Goal: Task Accomplishment & Management: Manage account settings

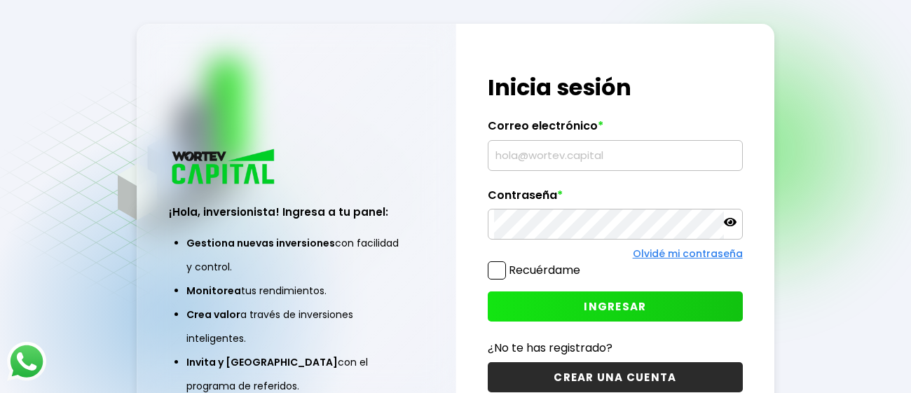
type input "[PERSON_NAME][EMAIL_ADDRESS][PERSON_NAME][DOMAIN_NAME]"
click at [729, 225] on icon at bounding box center [730, 222] width 13 height 8
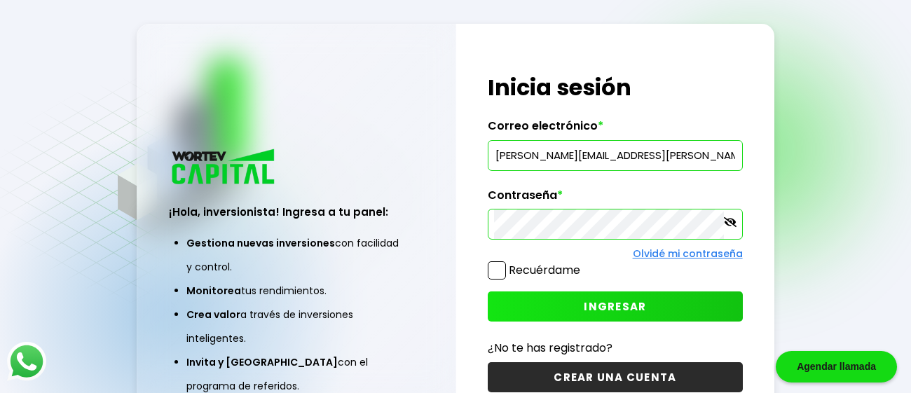
click at [501, 269] on span at bounding box center [497, 270] width 18 height 18
click at [583, 263] on input "Recuérdame" at bounding box center [583, 263] width 0 height 0
click at [615, 303] on span "INGRESAR" at bounding box center [615, 306] width 62 height 15
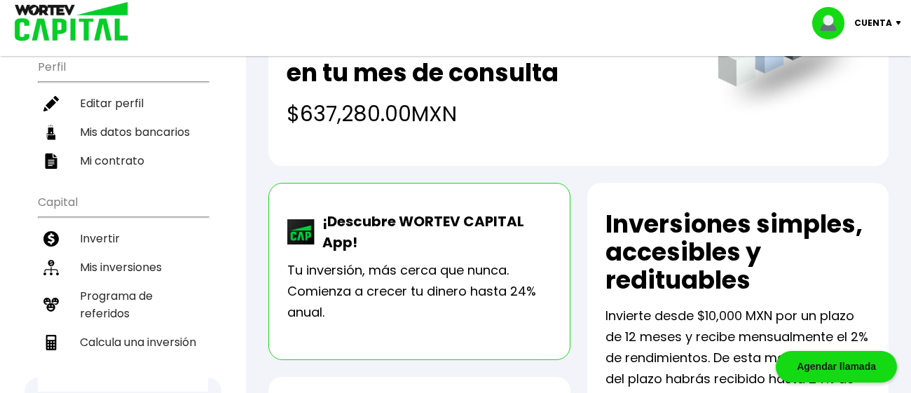
scroll to position [163, 0]
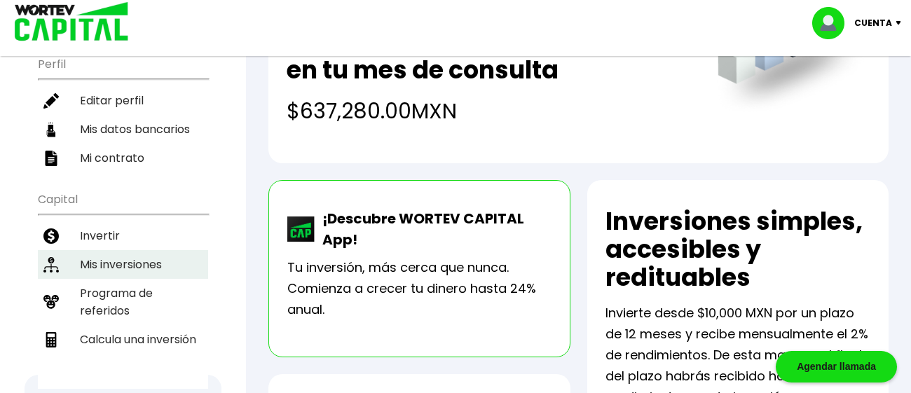
click at [146, 250] on li "Mis inversiones" at bounding box center [123, 264] width 170 height 29
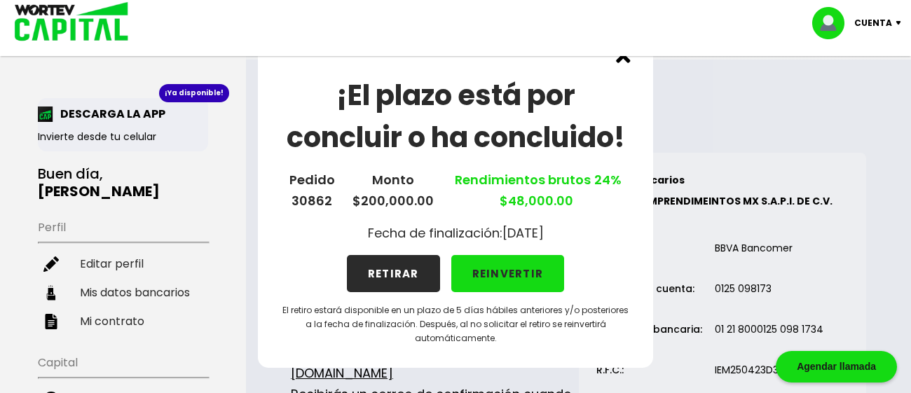
click at [624, 57] on img at bounding box center [623, 55] width 15 height 15
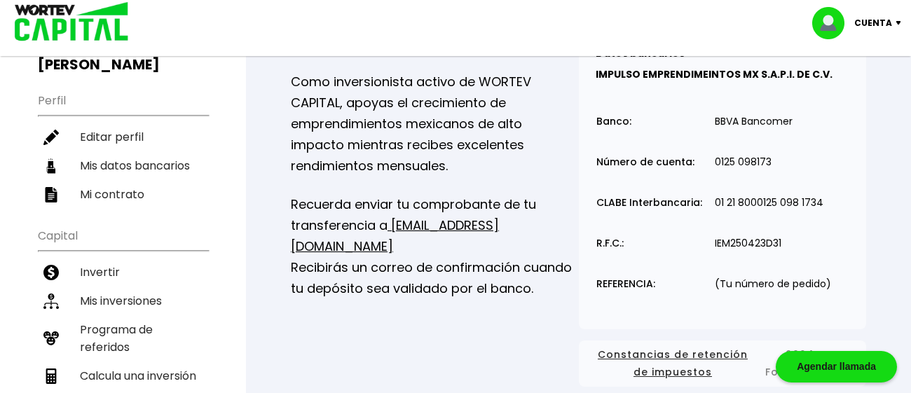
scroll to position [124, 0]
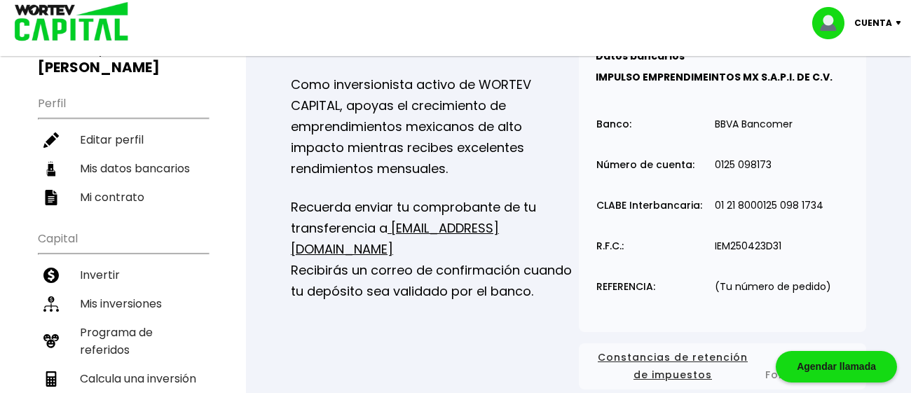
click at [562, 128] on p "Como inversionista activo de WORTEV CAPITAL, apoyas el crecimiento de emprendim…" at bounding box center [435, 126] width 288 height 105
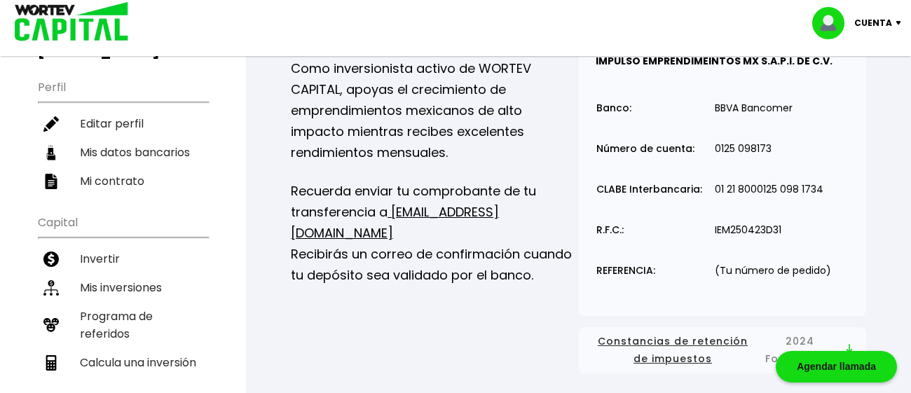
scroll to position [142, 0]
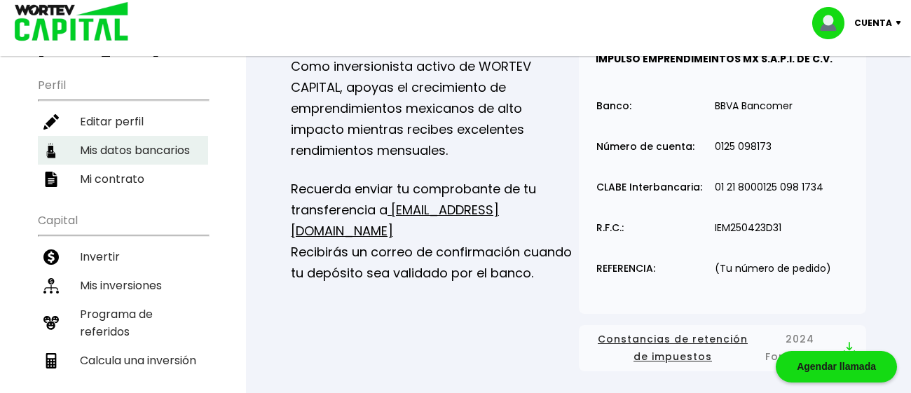
click at [151, 136] on li "Mis datos bancarios" at bounding box center [123, 150] width 170 height 29
select select "Santander"
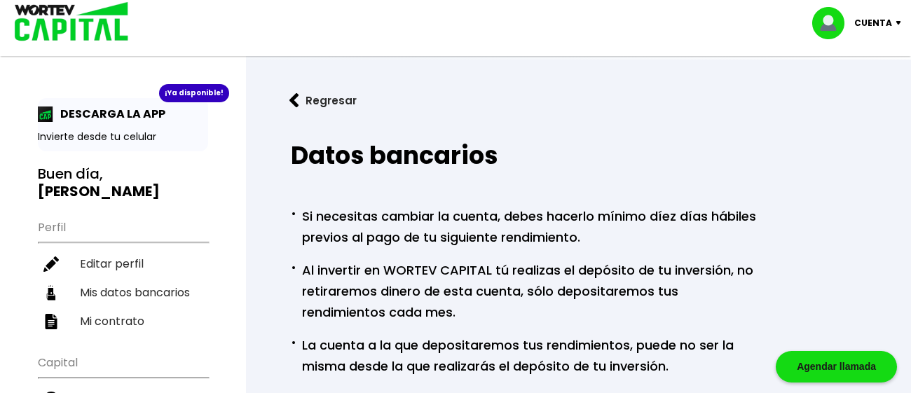
click at [864, 19] on p "Cuenta" at bounding box center [873, 23] width 38 height 21
click at [846, 92] on li "Cerrar sesión" at bounding box center [858, 93] width 112 height 29
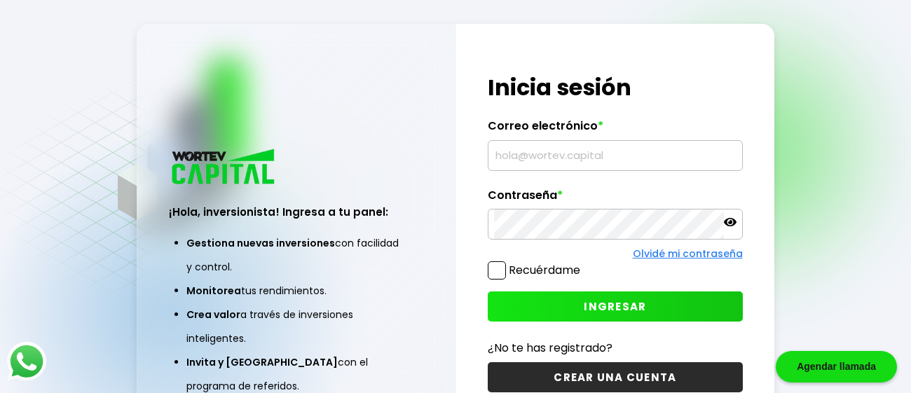
type input "[PERSON_NAME][EMAIL_ADDRESS][PERSON_NAME][DOMAIN_NAME]"
click at [730, 225] on icon at bounding box center [730, 222] width 13 height 13
